Goal: Information Seeking & Learning: Learn about a topic

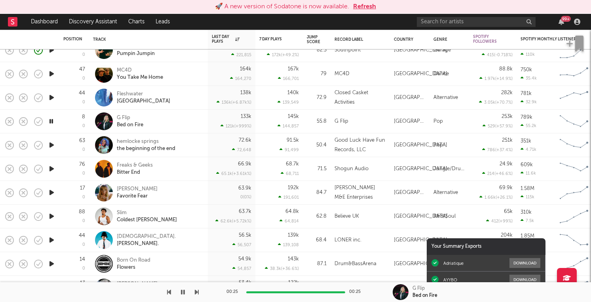
click at [359, 4] on button "Refresh" at bounding box center [364, 7] width 23 height 10
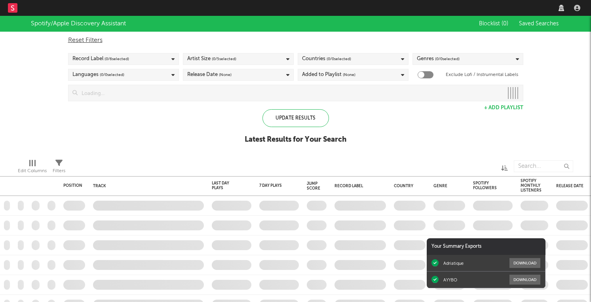
checkbox input "true"
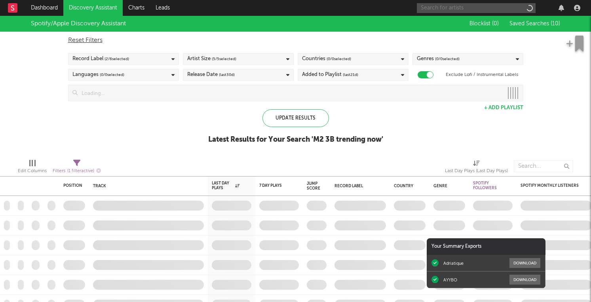
click at [489, 9] on input "text" at bounding box center [476, 8] width 119 height 10
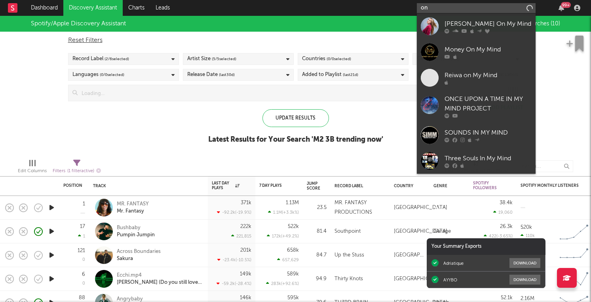
type input "o"
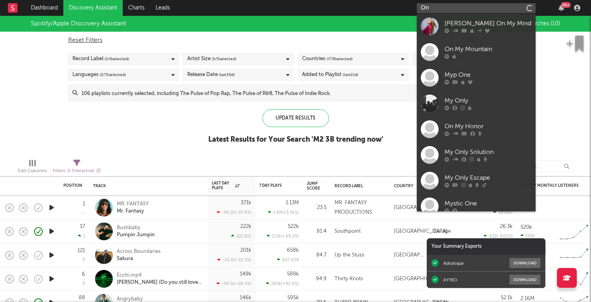
type input "O"
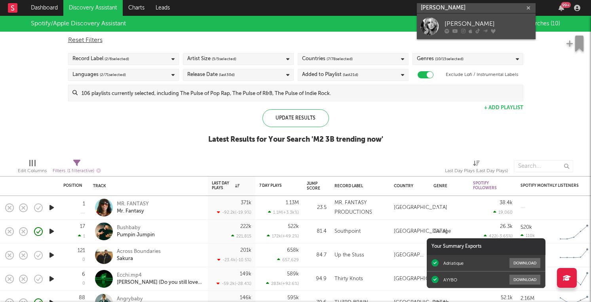
type input "britney manson"
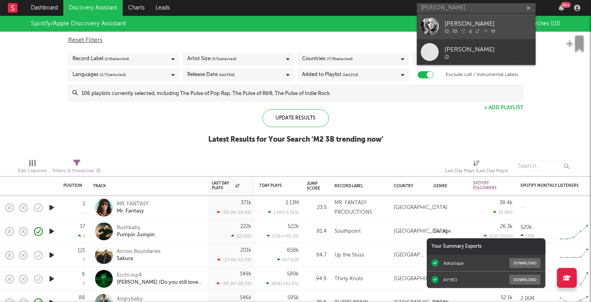
click at [463, 24] on div "Britney Manson" at bounding box center [488, 24] width 87 height 10
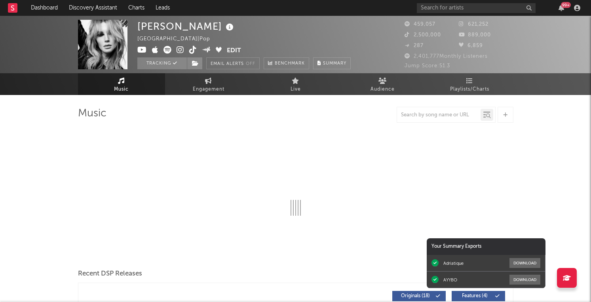
select select "6m"
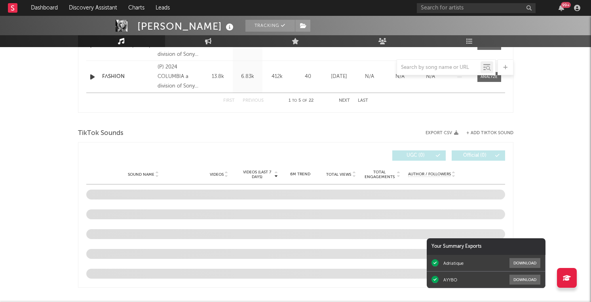
scroll to position [491, 0]
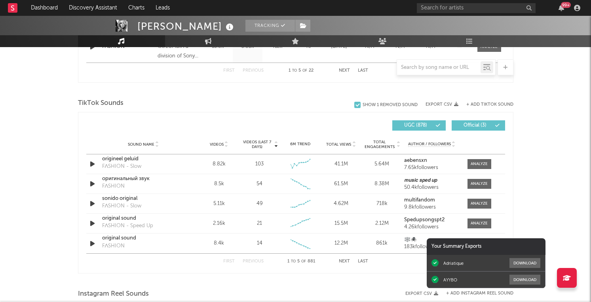
click at [273, 153] on div "Sound Name Videos Videos (last 7 days) Weekly Growth % 6M Trend Total Views Tot…" at bounding box center [295, 145] width 419 height 20
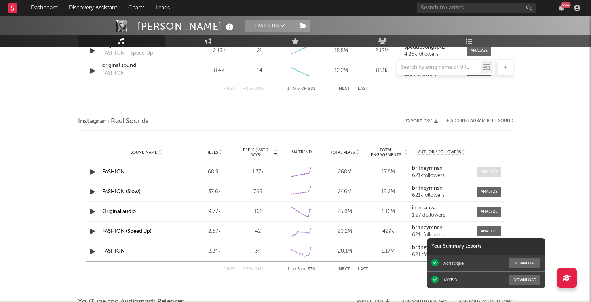
scroll to position [666, 0]
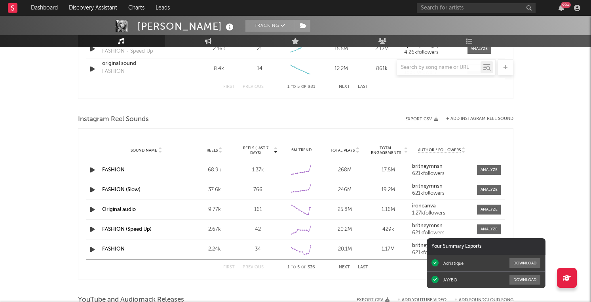
click at [486, 178] on div "Sound Name FΛSHION Reels 68.9k Reels (last 7 days) 1.37k 6M Trend Created with …" at bounding box center [295, 169] width 419 height 19
click at [487, 173] on span at bounding box center [489, 170] width 24 height 10
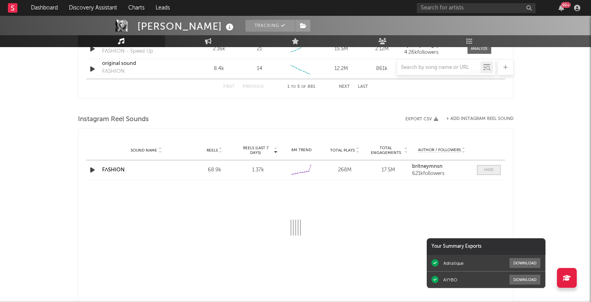
select select "6m"
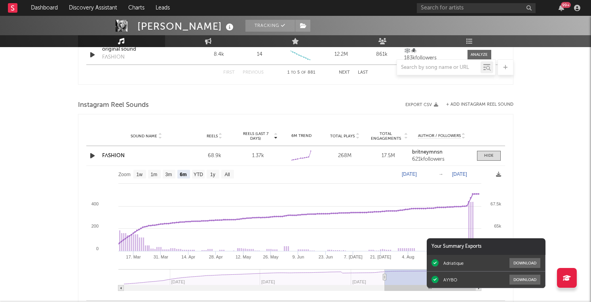
scroll to position [676, 0]
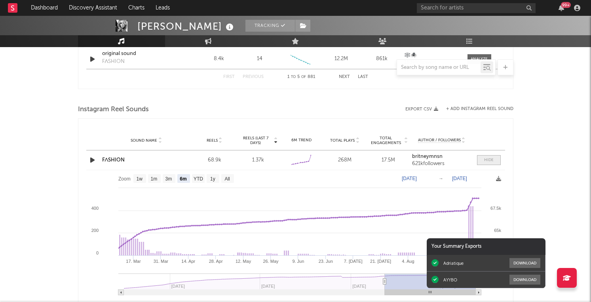
click at [489, 162] on div at bounding box center [489, 160] width 10 height 6
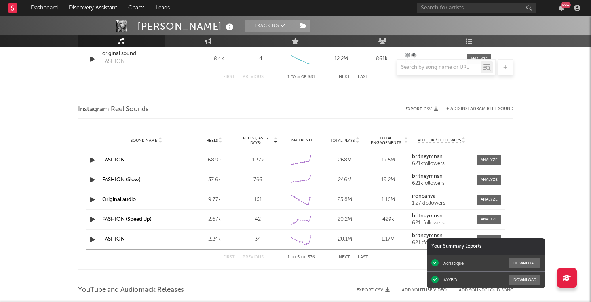
scroll to position [678, 0]
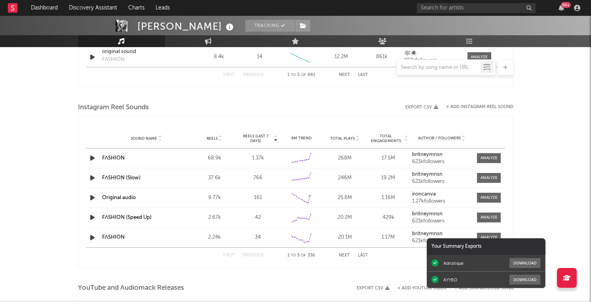
click at [345, 252] on div "First Previous 1 to 5 of 336 Next Last" at bounding box center [295, 255] width 145 height 15
click at [344, 254] on button "Next" at bounding box center [344, 255] width 11 height 4
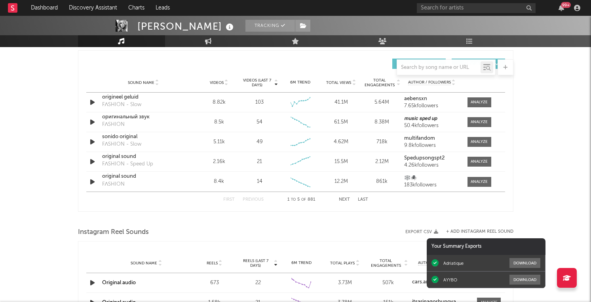
scroll to position [462, 0]
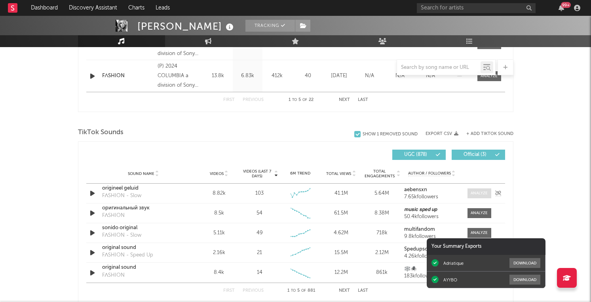
click at [483, 196] on div at bounding box center [479, 193] width 17 height 6
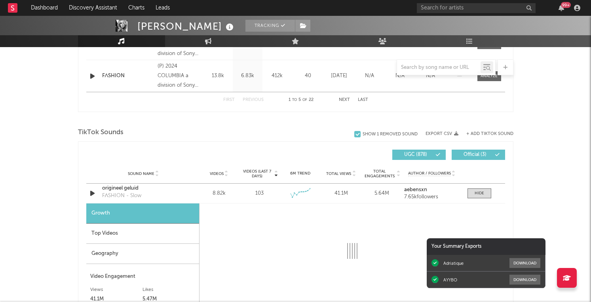
click at [137, 237] on div "Top Videos" at bounding box center [142, 234] width 113 height 20
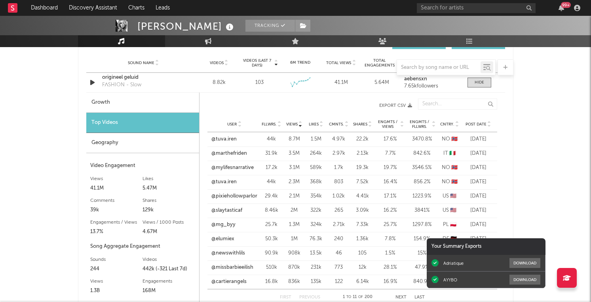
scroll to position [630, 0]
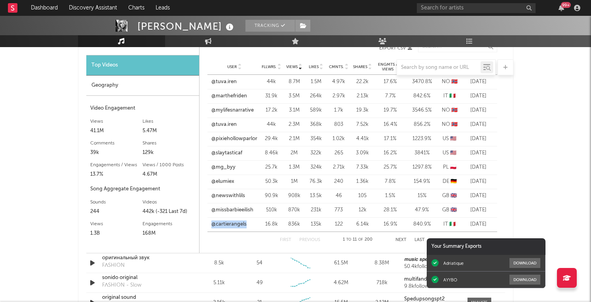
drag, startPoint x: 249, startPoint y: 225, endPoint x: 202, endPoint y: 227, distance: 46.8
click at [202, 227] on div "Views User Fllwrs. Views Likes Cmnts. Shares Engmts / Views Engmts / Fllwrs. Cn…" at bounding box center [353, 144] width 306 height 214
copy link "@cartierangels"
drag, startPoint x: 260, startPoint y: 210, endPoint x: 212, endPoint y: 210, distance: 48.3
click at [212, 210] on div "User @missbarbieeilish Fllwrs. 510k Views 870k Likes 231k Cmnts. 773 Shares 12k…" at bounding box center [352, 210] width 290 height 14
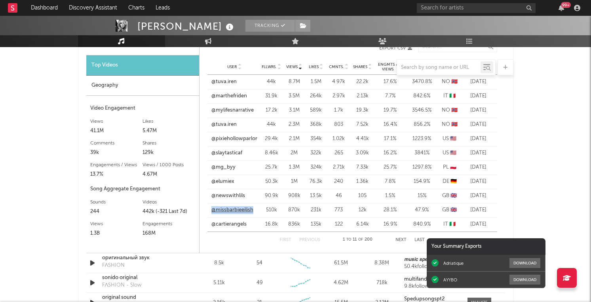
copy div "@missbarbieeilish Fllwrs."
drag, startPoint x: 251, startPoint y: 194, endPoint x: 201, endPoint y: 194, distance: 50.7
click at [200, 194] on div "Views User Fllwrs. Views Likes Cmnts. Shares Engmts / Views Engmts / Fllwrs. Cn…" at bounding box center [353, 144] width 306 height 214
copy link "@newswithlils"
drag, startPoint x: 246, startPoint y: 184, endPoint x: 202, endPoint y: 184, distance: 44.7
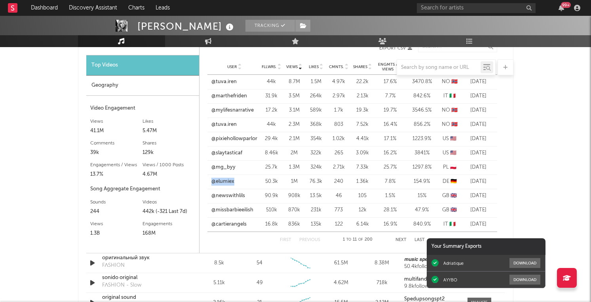
click at [202, 184] on div "Views User Fllwrs. Views Likes Cmnts. Shares Engmts / Views Engmts / Fllwrs. Cn…" at bounding box center [353, 144] width 306 height 214
copy link "@elumiex"
drag, startPoint x: 247, startPoint y: 168, endPoint x: 204, endPoint y: 167, distance: 43.6
click at [204, 167] on div "Views User Fllwrs. Views Likes Cmnts. Shares Engmts / Views Engmts / Fllwrs. Cn…" at bounding box center [353, 144] width 306 height 214
copy link "@mg_byy"
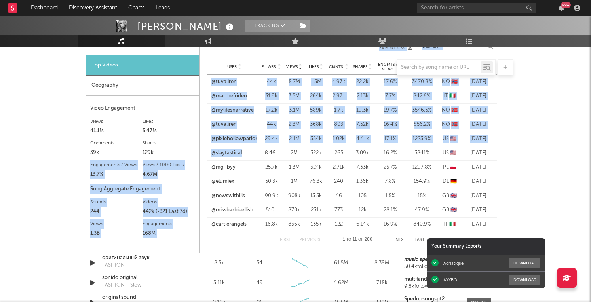
drag, startPoint x: 251, startPoint y: 152, endPoint x: 199, endPoint y: 152, distance: 51.5
click at [200, 152] on div "Views User Fllwrs. Views Likes Cmnts. Shares Engmts / Views Engmts / Fllwrs. Cn…" at bounding box center [353, 144] width 306 height 214
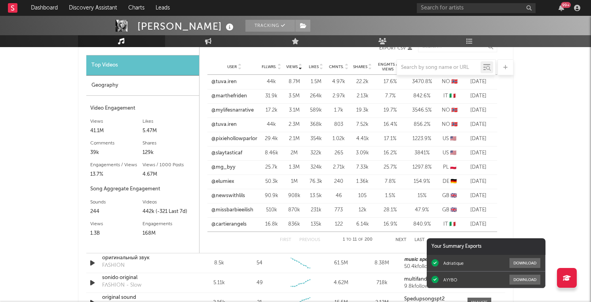
click at [254, 154] on div "@slaytasticaf" at bounding box center [234, 153] width 46 height 8
drag, startPoint x: 249, startPoint y: 154, endPoint x: 210, endPoint y: 154, distance: 38.4
click at [210, 154] on div "User @slaytasticaf" at bounding box center [233, 153] width 52 height 8
copy link "@slaytasticaf"
drag, startPoint x: 260, startPoint y: 138, endPoint x: 203, endPoint y: 139, distance: 57.0
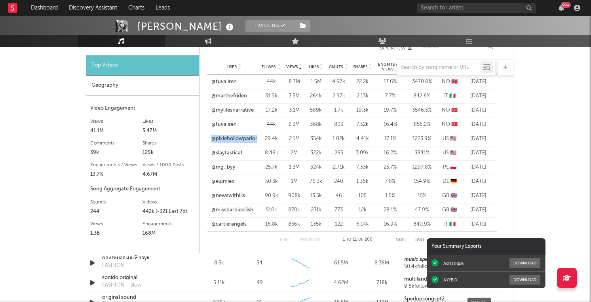
click at [203, 139] on div "Views User Fllwrs. Views Likes Cmnts. Shares Engmts / Views Engmts / Fllwrs. Cn…" at bounding box center [353, 144] width 306 height 214
copy div "@pixiehollowparlor Fllwrs."
drag, startPoint x: 238, startPoint y: 126, endPoint x: 209, endPoint y: 126, distance: 28.5
click at [209, 126] on div "User @tuva.iren" at bounding box center [233, 125] width 52 height 8
copy link "@tuva.iren"
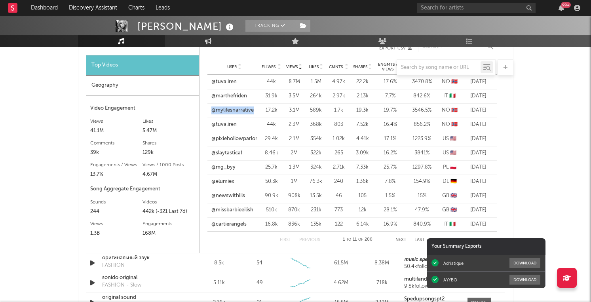
drag, startPoint x: 255, startPoint y: 108, endPoint x: 201, endPoint y: 109, distance: 54.2
click at [201, 108] on div "Views User Fllwrs. Views Likes Cmnts. Shares Engmts / Views Engmts / Fllwrs. Cn…" at bounding box center [353, 144] width 306 height 214
copy link "@mylifesnarrative"
drag, startPoint x: 251, startPoint y: 95, endPoint x: 205, endPoint y: 97, distance: 45.5
click at [205, 97] on div "Views User Fllwrs. Views Likes Cmnts. Shares Engmts / Views Engmts / Fllwrs. Cn…" at bounding box center [353, 144] width 306 height 214
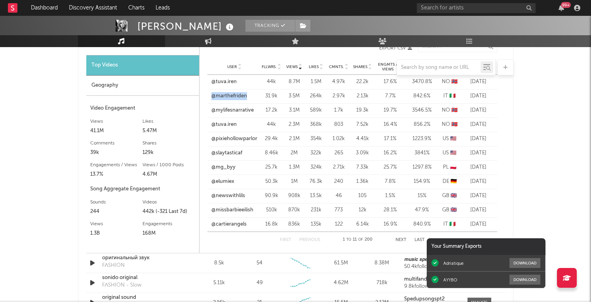
copy link "@marthefriden"
drag, startPoint x: 245, startPoint y: 82, endPoint x: 206, endPoint y: 82, distance: 38.8
click at [206, 82] on div "Views User Fllwrs. Views Likes Cmnts. Shares Engmts / Views Engmts / Fllwrs. Cn…" at bounding box center [353, 144] width 306 height 214
click at [402, 239] on button "Next" at bounding box center [401, 240] width 11 height 4
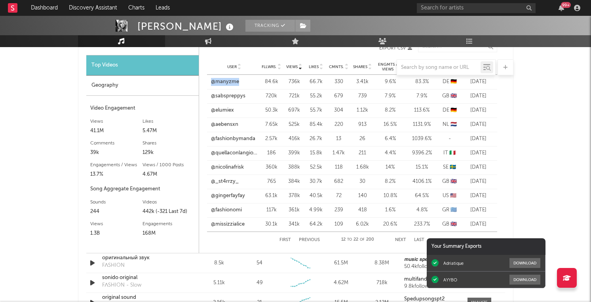
drag, startPoint x: 244, startPoint y: 84, endPoint x: 204, endPoint y: 83, distance: 40.4
click at [204, 83] on div "Views User Fllwrs. Views Likes Cmnts. Shares Engmts / Views Engmts / Fllwrs. Cn…" at bounding box center [352, 144] width 306 height 214
drag, startPoint x: 249, startPoint y: 93, endPoint x: 208, endPoint y: 94, distance: 40.4
click at [208, 94] on div "User @sabspreppys" at bounding box center [233, 96] width 53 height 8
drag, startPoint x: 241, startPoint y: 112, endPoint x: 208, endPoint y: 112, distance: 33.3
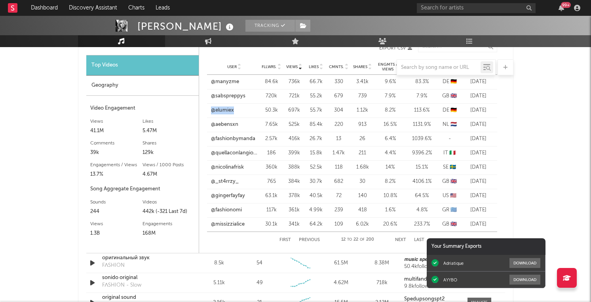
click at [208, 112] on div "User @elumiex" at bounding box center [233, 111] width 53 height 8
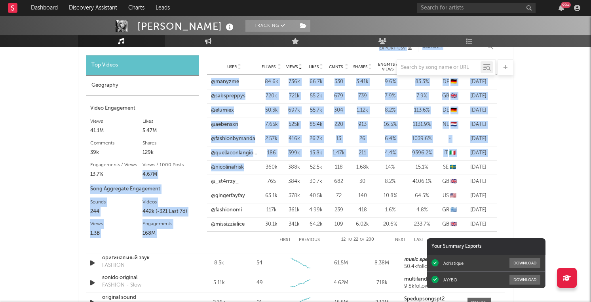
drag, startPoint x: 253, startPoint y: 165, endPoint x: 195, endPoint y: 167, distance: 57.8
click at [195, 167] on div "Growth Top Videos Geography Video Engagement Views 41.1M Likes 5.47M Likes 5.47…" at bounding box center [295, 144] width 419 height 218
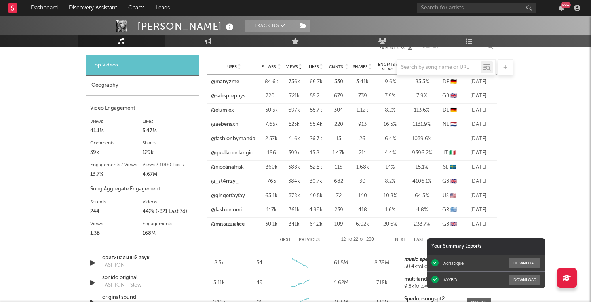
click at [253, 171] on div "@nicolinafrisk" at bounding box center [234, 168] width 47 height 8
drag, startPoint x: 251, startPoint y: 170, endPoint x: 204, endPoint y: 169, distance: 47.9
click at [204, 169] on div "Views User Fllwrs. Views Likes Cmnts. Shares Engmts / Views Engmts / Fllwrs. Cn…" at bounding box center [352, 144] width 306 height 214
click at [247, 181] on div "@_st4rrzy_" at bounding box center [234, 182] width 47 height 8
drag, startPoint x: 252, startPoint y: 197, endPoint x: 207, endPoint y: 196, distance: 45.1
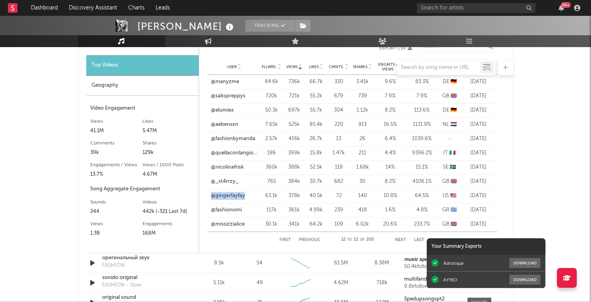
click at [207, 196] on div "User @gingerfayfay" at bounding box center [233, 196] width 53 height 8
drag, startPoint x: 250, startPoint y: 211, endPoint x: 206, endPoint y: 211, distance: 43.9
click at [206, 211] on div "Views User Fllwrs. Views Likes Cmnts. Shares Engmts / Views Engmts / Fllwrs. Cn…" at bounding box center [352, 144] width 306 height 214
drag, startPoint x: 254, startPoint y: 228, endPoint x: 206, endPoint y: 226, distance: 47.9
click at [206, 226] on div "Views User Fllwrs. Views Likes Cmnts. Shares Engmts / Views Engmts / Fllwrs. Cn…" at bounding box center [352, 144] width 306 height 214
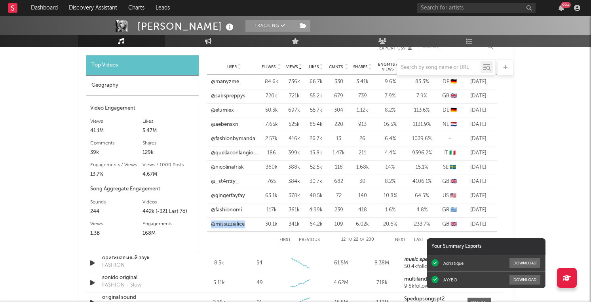
click at [401, 238] on button "Next" at bounding box center [400, 240] width 11 height 4
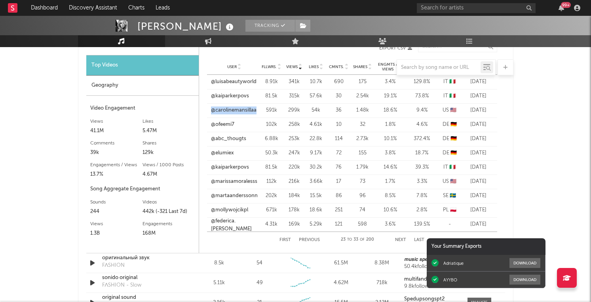
drag, startPoint x: 260, startPoint y: 109, endPoint x: 210, endPoint y: 111, distance: 49.9
click at [210, 111] on div "User @carolinemansillaa Fllwrs. 591k Views 299k Likes 54k Cmnts. 36 Shares 1.48…" at bounding box center [352, 110] width 290 height 14
drag, startPoint x: 240, startPoint y: 124, endPoint x: 212, endPoint y: 125, distance: 28.5
click at [211, 124] on div "@ofeemi7" at bounding box center [234, 125] width 47 height 8
drag, startPoint x: 251, startPoint y: 137, endPoint x: 210, endPoint y: 137, distance: 40.8
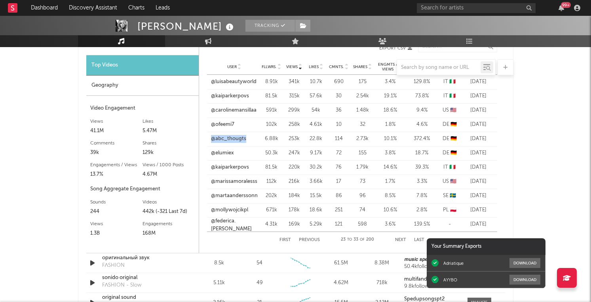
click at [210, 137] on div "User @abc_thougts" at bounding box center [233, 139] width 53 height 8
drag, startPoint x: 240, startPoint y: 152, endPoint x: 208, endPoint y: 152, distance: 32.1
click at [207, 152] on div "User @elumiex" at bounding box center [233, 153] width 53 height 8
drag, startPoint x: 252, startPoint y: 167, endPoint x: 203, endPoint y: 167, distance: 49.5
click at [202, 167] on div "Views User Fllwrs. Views Likes Cmnts. Shares Engmts / Views Engmts / Fllwrs. Cn…" at bounding box center [352, 144] width 306 height 214
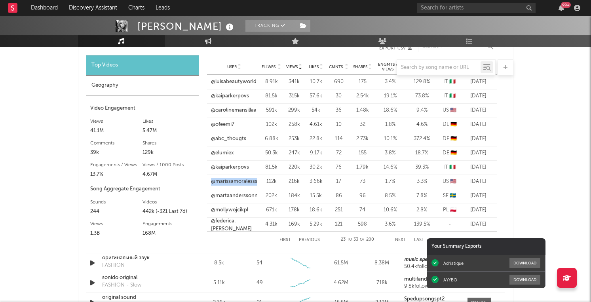
drag, startPoint x: 260, startPoint y: 181, endPoint x: 205, endPoint y: 181, distance: 55.0
click at [204, 181] on div "Views User Fllwrs. Views Likes Cmnts. Shares Engmts / Views Engmts / Fllwrs. Cn…" at bounding box center [352, 144] width 306 height 214
drag, startPoint x: 261, startPoint y: 195, endPoint x: 213, endPoint y: 194, distance: 48.7
click at [212, 194] on div "User @martaanderssonn Fllwrs. 202k Views 184k Likes 15.5k Cmnts. 86 Shares 96 E…" at bounding box center [352, 196] width 290 height 14
drag, startPoint x: 254, startPoint y: 209, endPoint x: 206, endPoint y: 209, distance: 47.5
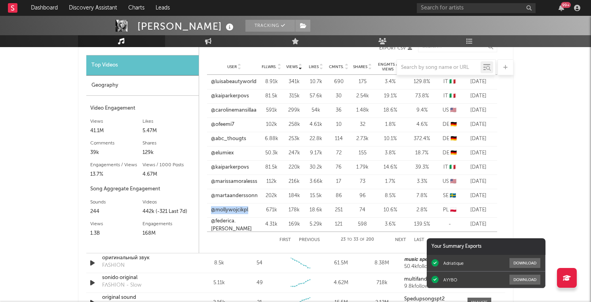
click at [206, 209] on div "Views User Fllwrs. Views Likes Cmnts. Shares Engmts / Views Engmts / Fllwrs. Cn…" at bounding box center [352, 144] width 306 height 214
drag, startPoint x: 256, startPoint y: 227, endPoint x: 208, endPoint y: 226, distance: 47.9
click at [208, 226] on div "User @federica.labanca" at bounding box center [233, 224] width 53 height 14
click at [403, 238] on button "Next" at bounding box center [400, 240] width 11 height 4
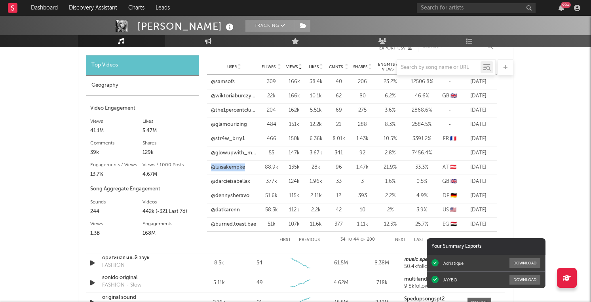
drag, startPoint x: 253, startPoint y: 169, endPoint x: 204, endPoint y: 169, distance: 48.7
click at [204, 169] on div "Views User Fllwrs. Views Likes Cmnts. Shares Engmts / Views Engmts / Fllwrs. Cn…" at bounding box center [352, 144] width 306 height 214
drag, startPoint x: 257, startPoint y: 181, endPoint x: 208, endPoint y: 181, distance: 48.7
click at [208, 181] on div "User @darcieisabellax" at bounding box center [233, 182] width 53 height 8
drag, startPoint x: 253, startPoint y: 194, endPoint x: 207, endPoint y: 194, distance: 46.3
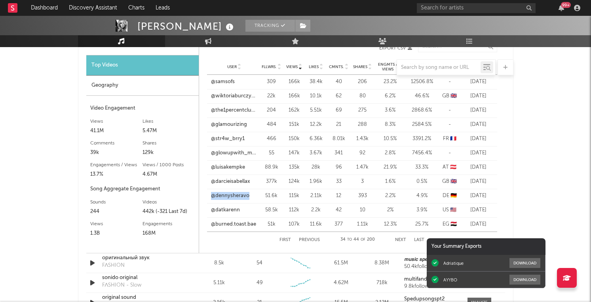
click at [207, 194] on div "User @dennysheravo" at bounding box center [233, 196] width 53 height 8
drag, startPoint x: 248, startPoint y: 210, endPoint x: 203, endPoint y: 211, distance: 45.1
click at [203, 211] on div "Views User Fllwrs. Views Likes Cmnts. Shares Engmts / Views Engmts / Fllwrs. Cn…" at bounding box center [352, 144] width 306 height 214
